Goal: Find specific page/section: Find specific page/section

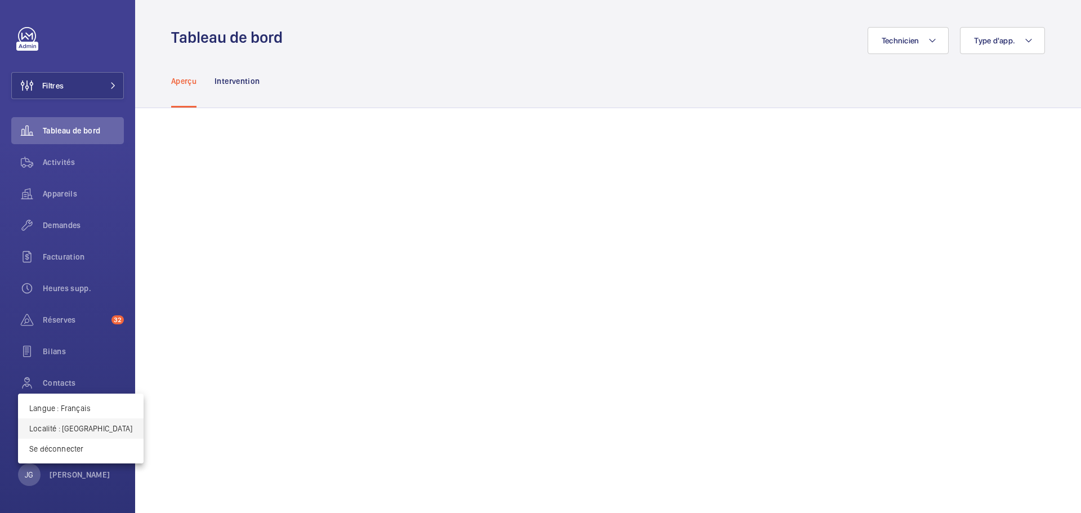
click at [84, 431] on p "Localité : [GEOGRAPHIC_DATA]" at bounding box center [80, 428] width 103 height 11
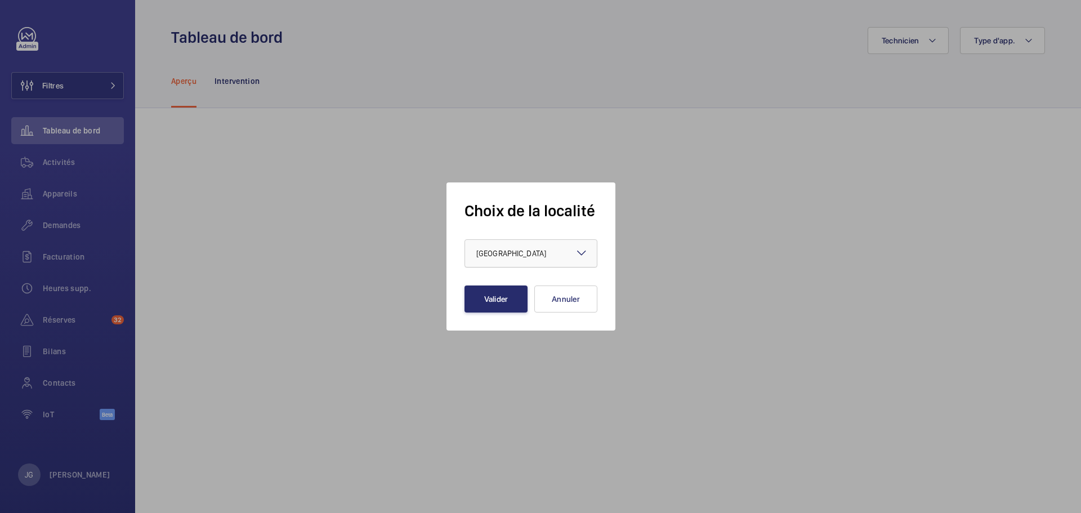
click at [532, 253] on div "× [GEOGRAPHIC_DATA]" at bounding box center [525, 253] width 98 height 11
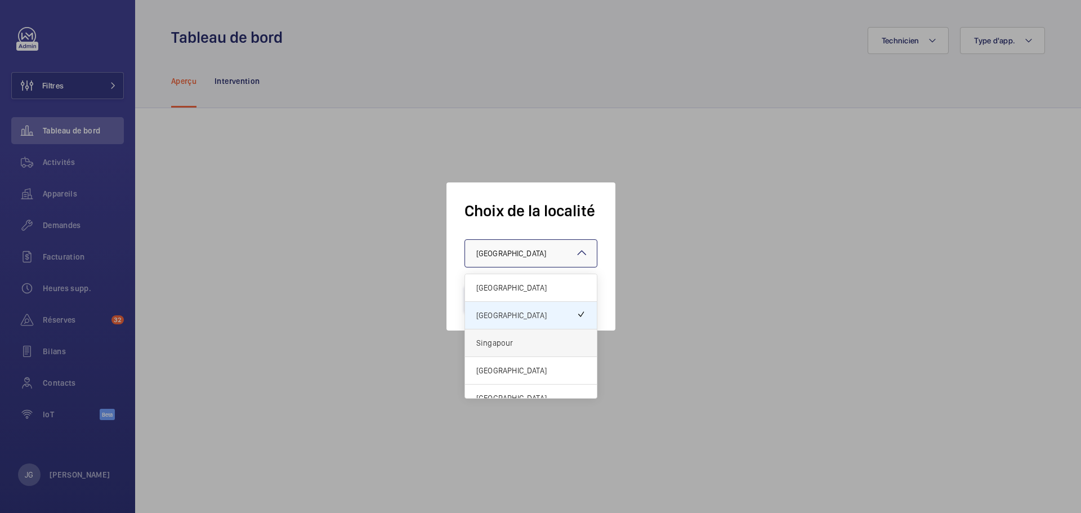
click at [510, 349] on div "Singapour" at bounding box center [531, 343] width 132 height 28
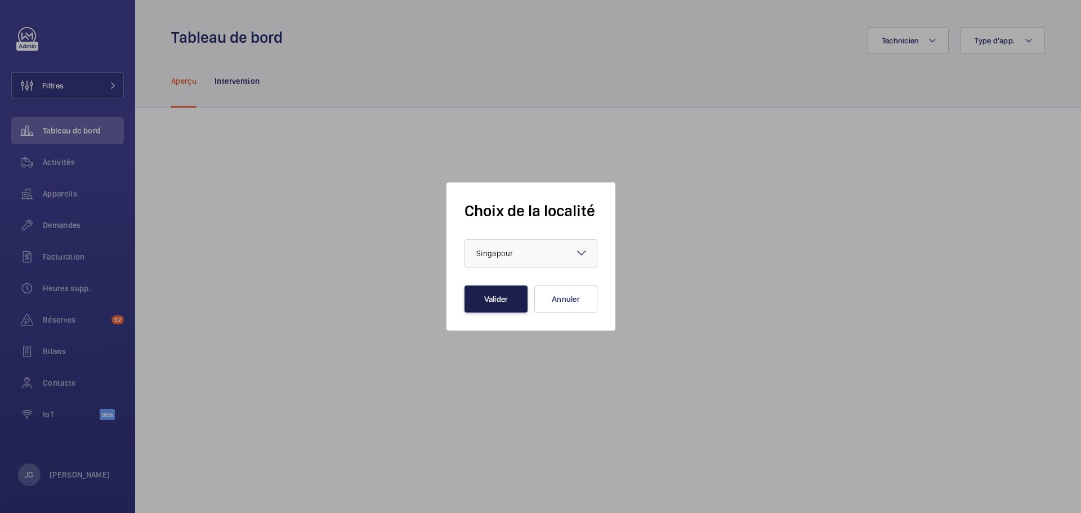
click at [500, 288] on button "Valider" at bounding box center [496, 299] width 63 height 27
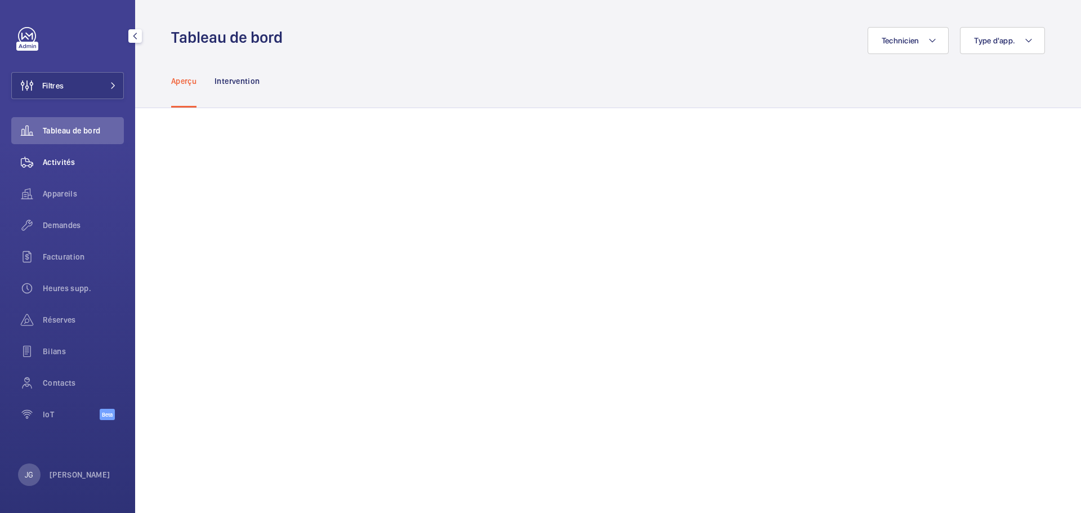
click at [75, 164] on span "Activités" at bounding box center [83, 162] width 81 height 11
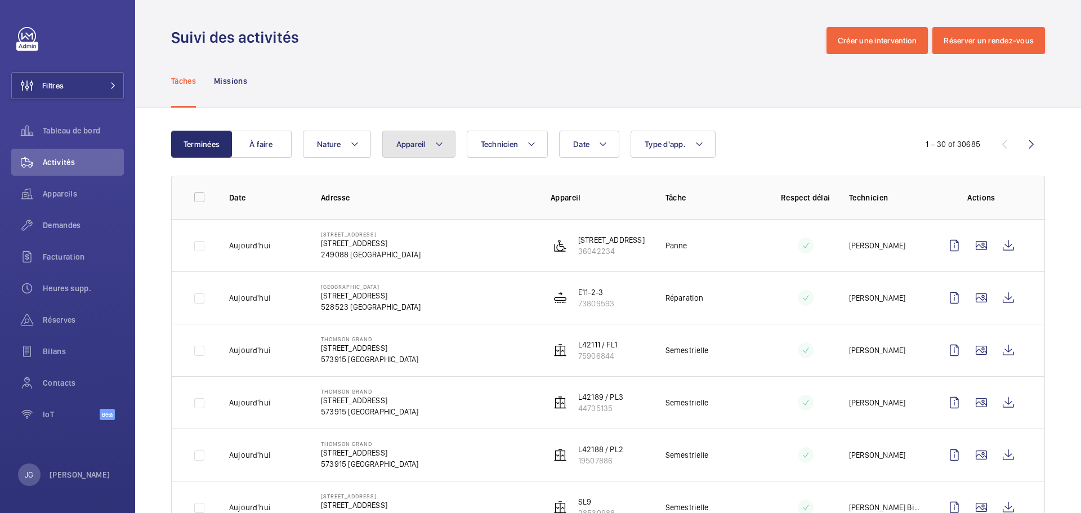
click at [416, 146] on span "Appareil" at bounding box center [410, 144] width 29 height 9
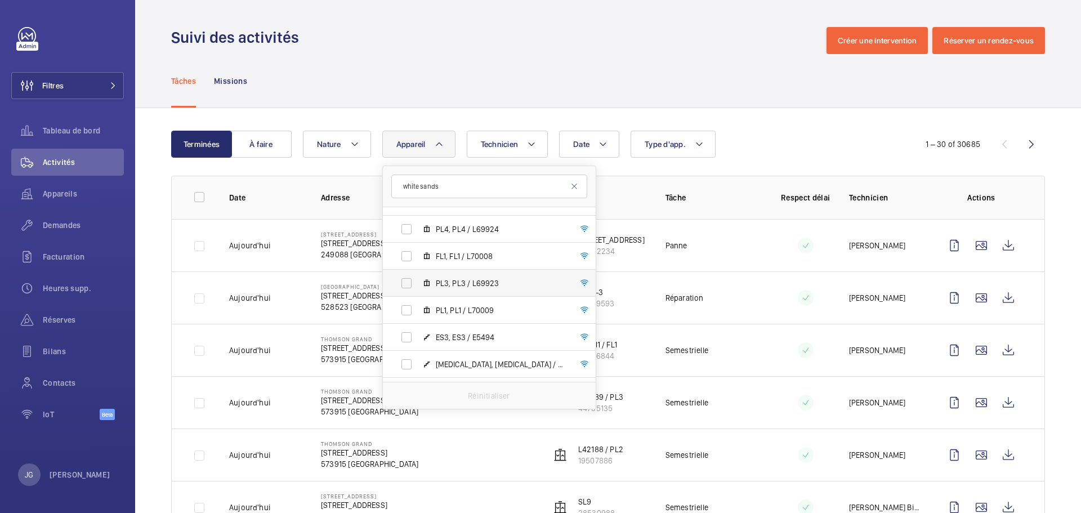
scroll to position [1019, 0]
type input "white sands"
click at [405, 259] on label "FL1, FL1 / L70008" at bounding box center [480, 255] width 195 height 27
click at [405, 259] on input "FL1, FL1 / L70008" at bounding box center [406, 255] width 23 height 23
checkbox input "true"
